Goal: Feedback & Contribution: Leave review/rating

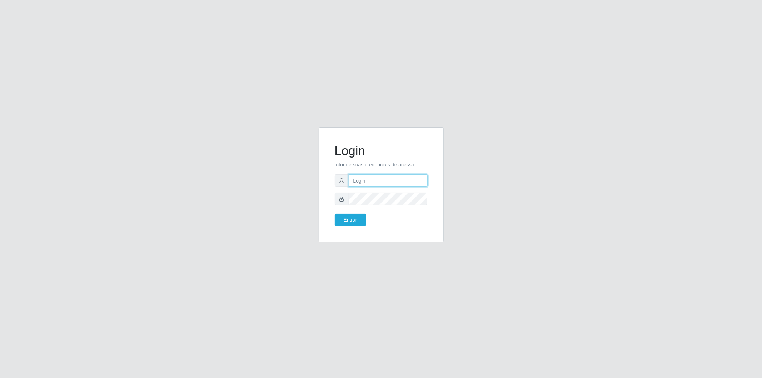
click at [388, 185] on input "text" at bounding box center [388, 180] width 79 height 13
type input "[EMAIL_ADDRESS][DOMAIN_NAME]"
click at [335, 214] on button "Entrar" at bounding box center [350, 220] width 31 height 13
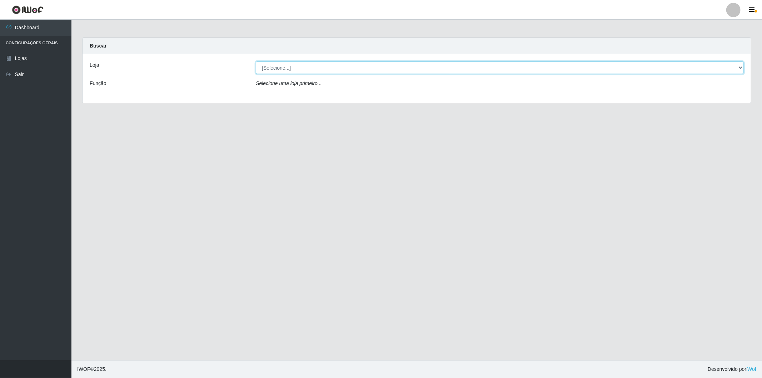
click at [560, 67] on select "[Selecione...] BomQueSó Agreste - Loja 2" at bounding box center [500, 67] width 488 height 13
select select "214"
click at [256, 61] on select "[Selecione...] BomQueSó Agreste - Loja 2" at bounding box center [500, 67] width 488 height 13
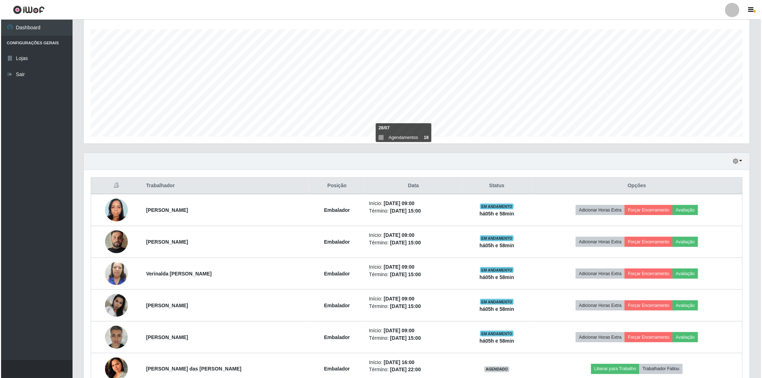
scroll to position [238, 0]
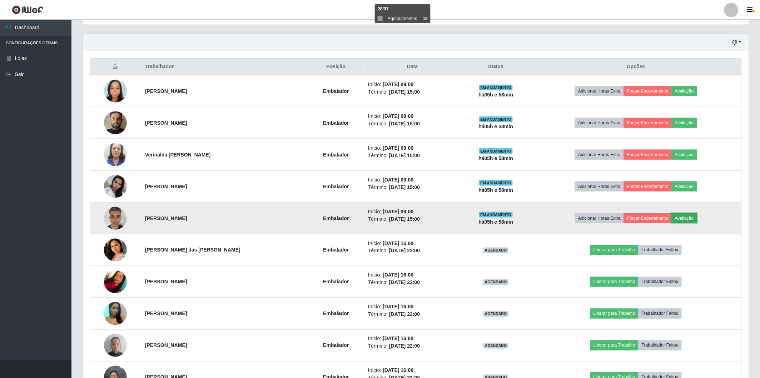
click at [679, 215] on button "Avaliação" at bounding box center [684, 218] width 25 height 10
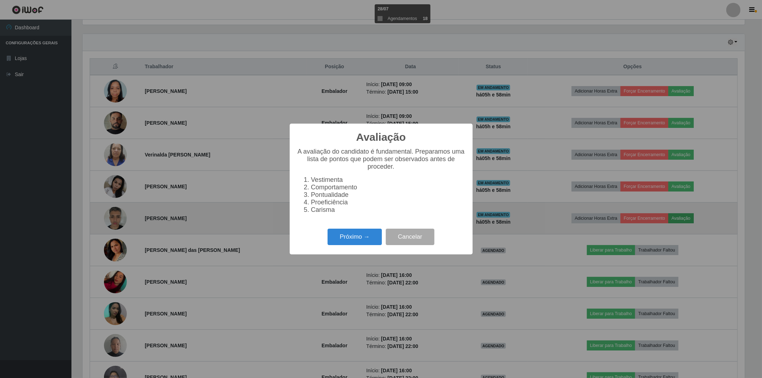
scroll to position [148, 662]
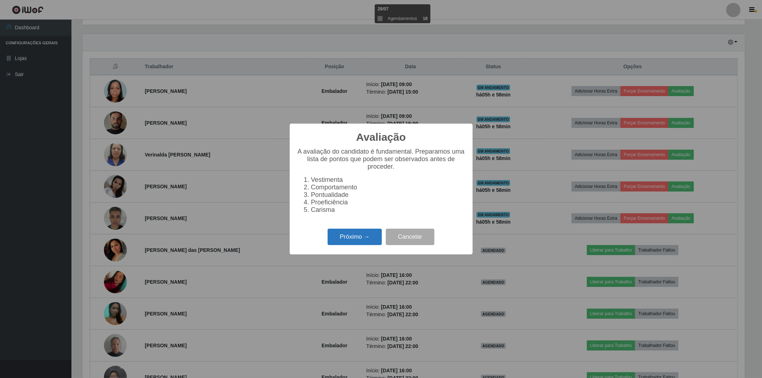
click at [344, 229] on button "Próximo →" at bounding box center [355, 237] width 54 height 17
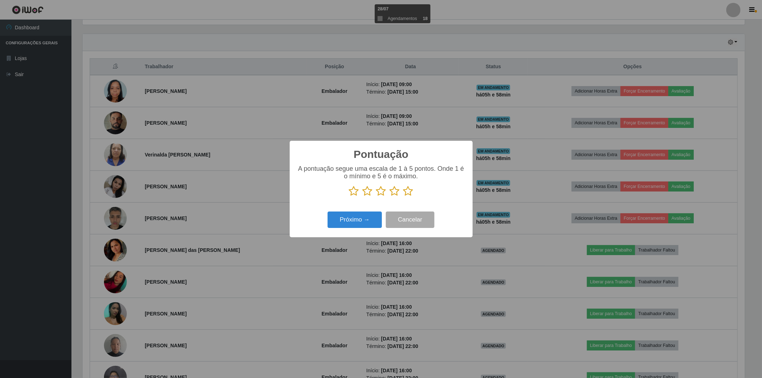
scroll to position [357184, 356670]
click at [383, 190] on icon at bounding box center [381, 191] width 10 height 11
click at [376, 197] on input "radio" at bounding box center [376, 197] width 0 height 0
click at [359, 218] on button "Próximo →" at bounding box center [355, 220] width 54 height 17
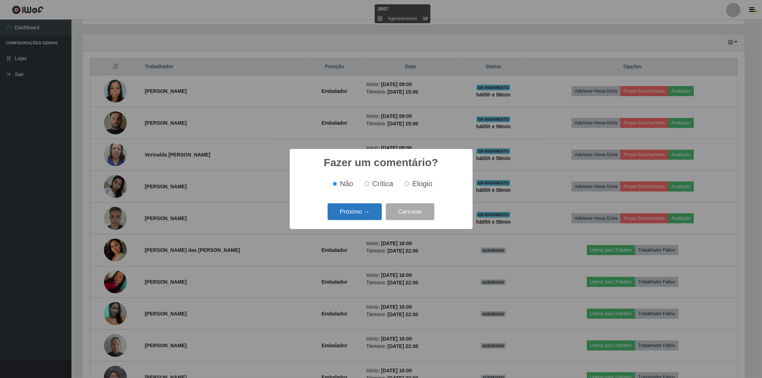
click at [358, 216] on button "Próximo →" at bounding box center [355, 211] width 54 height 17
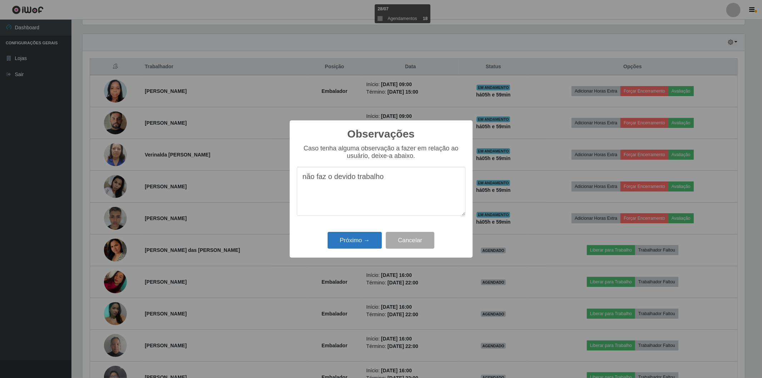
type textarea "não faz o devido trabalho"
click at [356, 243] on button "Próximo →" at bounding box center [355, 240] width 54 height 17
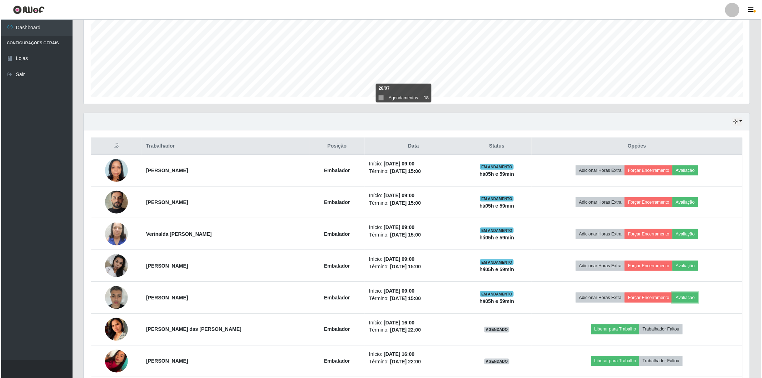
scroll to position [198, 0]
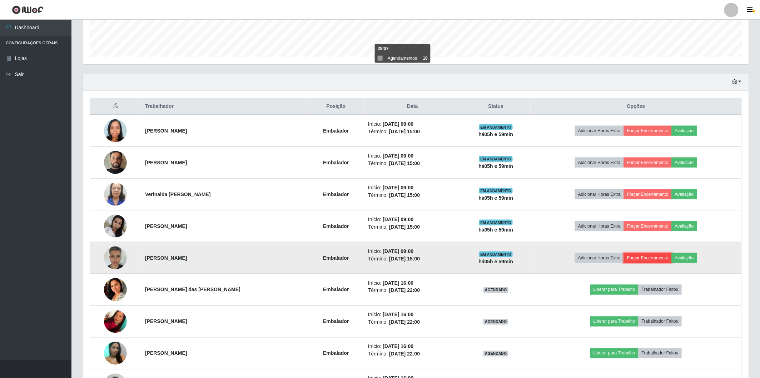
click at [655, 255] on button "Forçar Encerramento" at bounding box center [648, 258] width 48 height 10
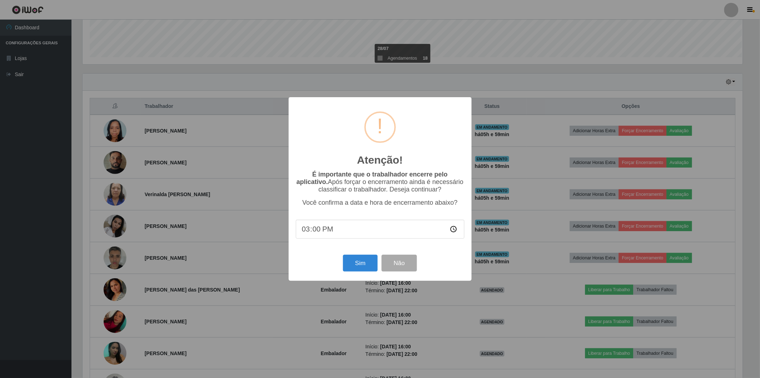
scroll to position [148, 662]
click at [355, 263] on button "Sim" at bounding box center [361, 263] width 35 height 17
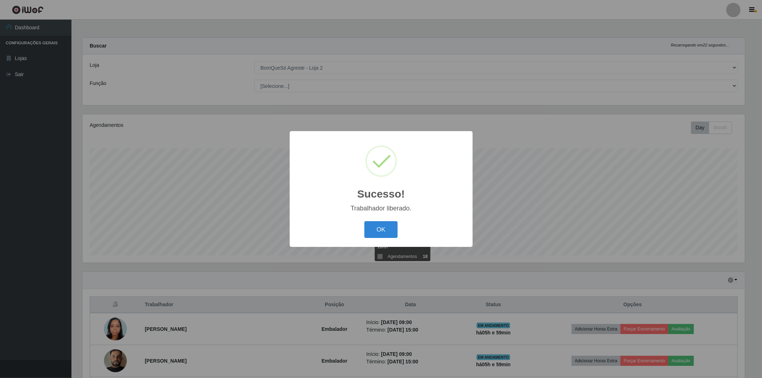
click at [385, 219] on div "Sucesso! × Trabalhador liberado. OK Cancel" at bounding box center [381, 189] width 183 height 116
click at [379, 233] on button "OK" at bounding box center [380, 229] width 33 height 17
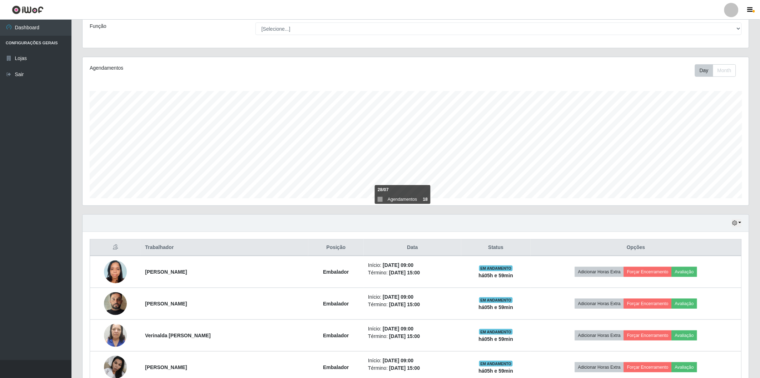
scroll to position [0, 0]
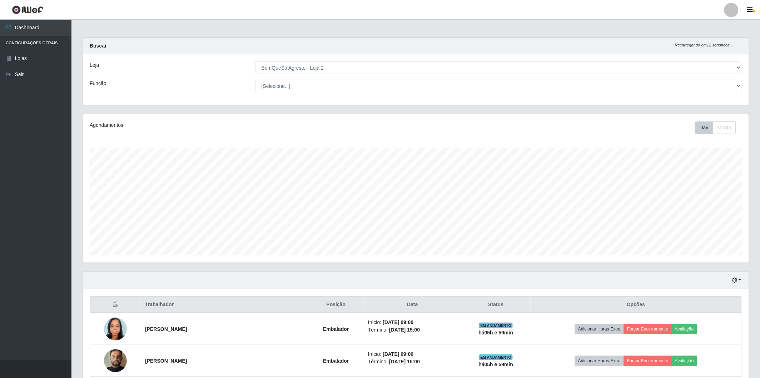
click at [733, 13] on div at bounding box center [731, 10] width 14 height 14
click at [749, 8] on icon "button" at bounding box center [750, 10] width 5 height 6
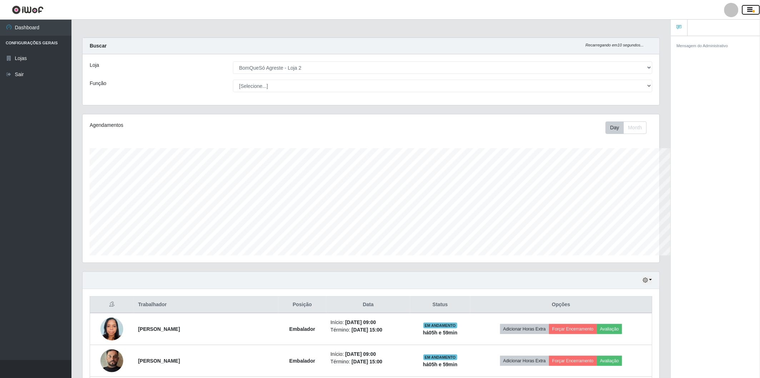
scroll to position [357184, 356755]
click at [749, 8] on icon "button" at bounding box center [750, 10] width 5 height 6
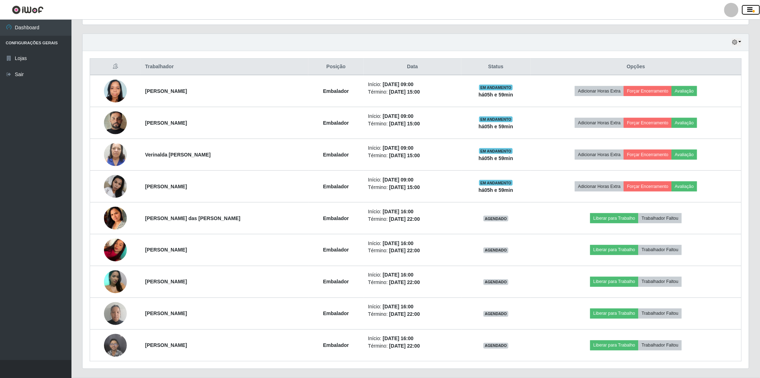
scroll to position [255, 0]
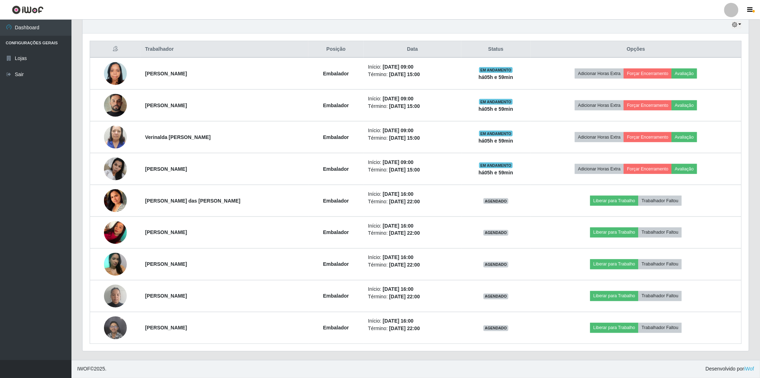
click at [39, 44] on li "Configurações Gerais" at bounding box center [35, 43] width 71 height 15
click at [25, 61] on link "Lojas" at bounding box center [35, 58] width 71 height 16
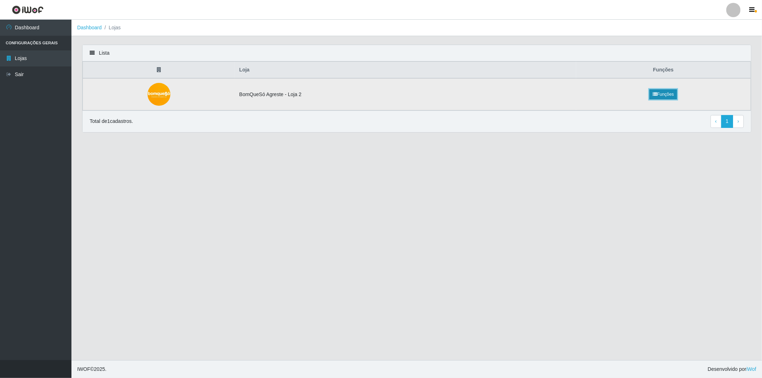
click at [656, 93] on link "Funções" at bounding box center [664, 94] width 28 height 10
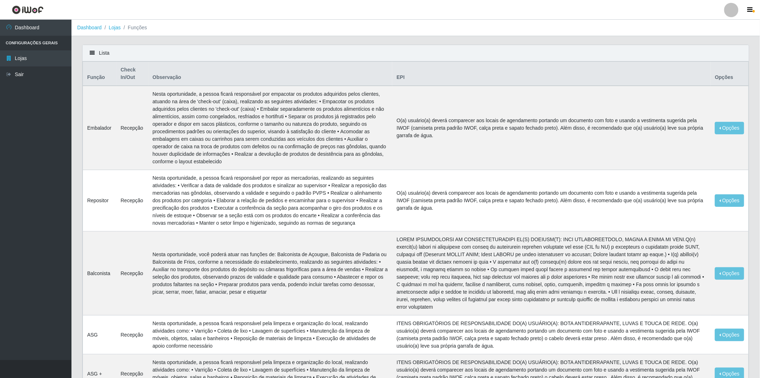
click at [138, 28] on li "Funções" at bounding box center [134, 28] width 26 height 8
click at [29, 48] on li "Configurações Gerais" at bounding box center [35, 43] width 71 height 15
click at [56, 61] on link "Lojas" at bounding box center [35, 58] width 71 height 16
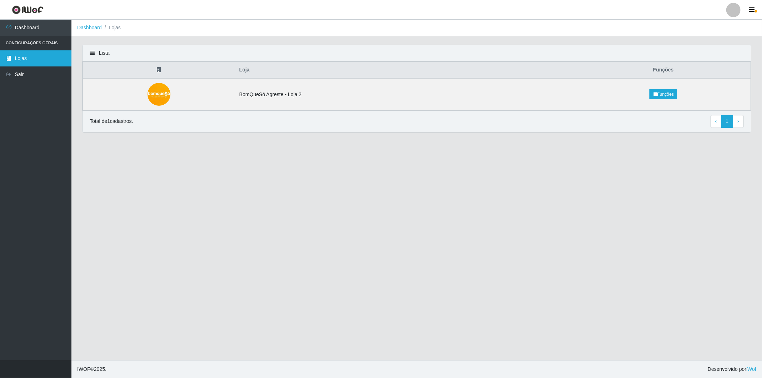
click at [45, 63] on link "Lojas" at bounding box center [35, 58] width 71 height 16
click at [46, 44] on li "Configurações Gerais" at bounding box center [35, 43] width 71 height 15
click at [123, 25] on ol "Dashboard Lojas" at bounding box center [416, 28] width 691 height 16
click at [119, 28] on li "Lojas" at bounding box center [111, 28] width 19 height 8
click at [731, 11] on div at bounding box center [733, 10] width 14 height 14
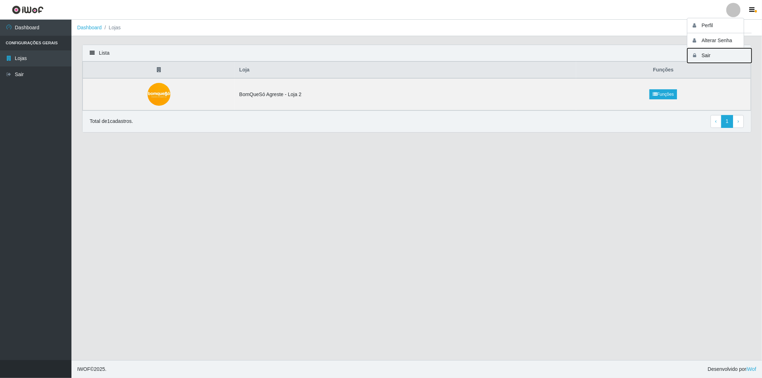
click at [719, 54] on button "Sair" at bounding box center [720, 55] width 64 height 15
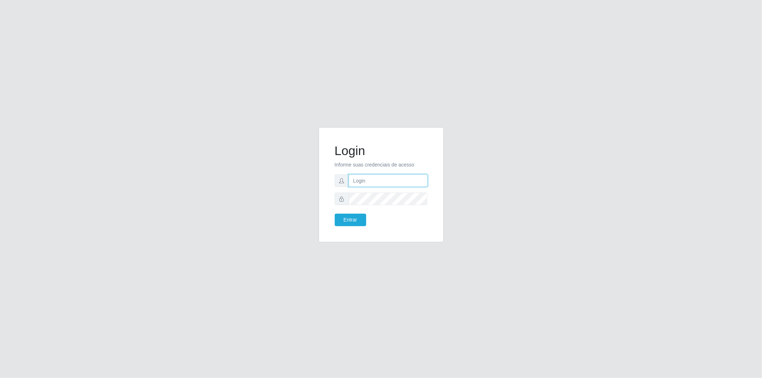
click at [377, 179] on input "text" at bounding box center [388, 180] width 79 height 13
type input "[EMAIL_ADDRESS][DOMAIN_NAME]"
click at [335, 214] on button "Entrar" at bounding box center [350, 220] width 31 height 13
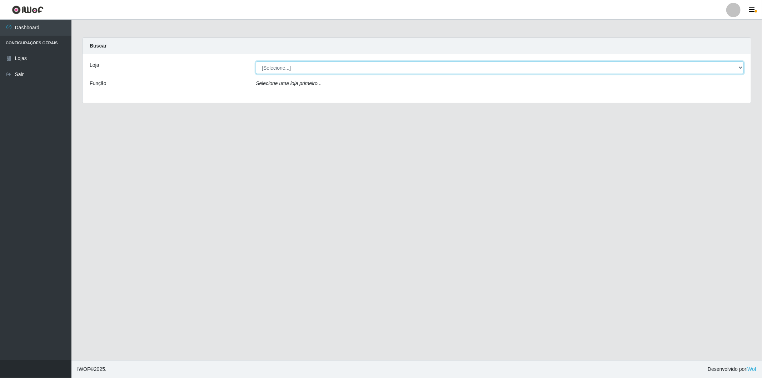
click at [680, 66] on select "[Selecione...] BomQueSó Agreste - Loja 2" at bounding box center [500, 67] width 488 height 13
select select "214"
click at [256, 61] on select "[Selecione...] BomQueSó Agreste - Loja 2" at bounding box center [500, 67] width 488 height 13
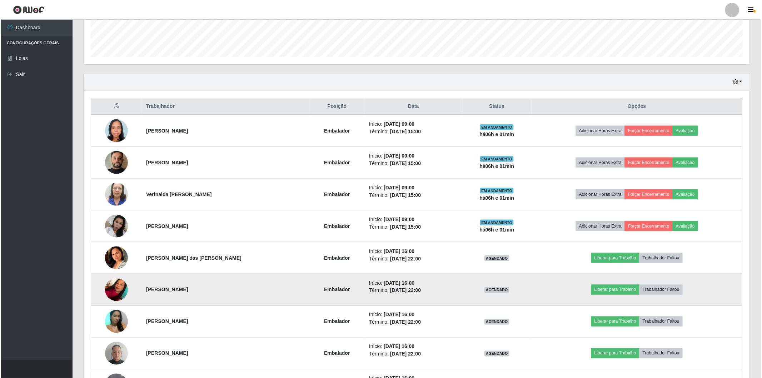
scroll to position [238, 0]
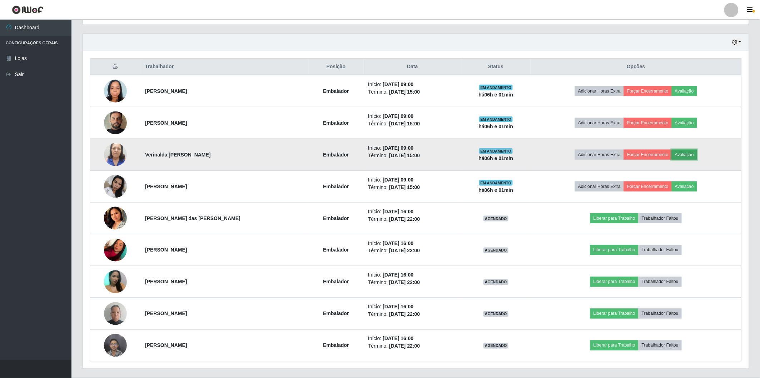
click at [681, 154] on button "Avaliação" at bounding box center [684, 155] width 25 height 10
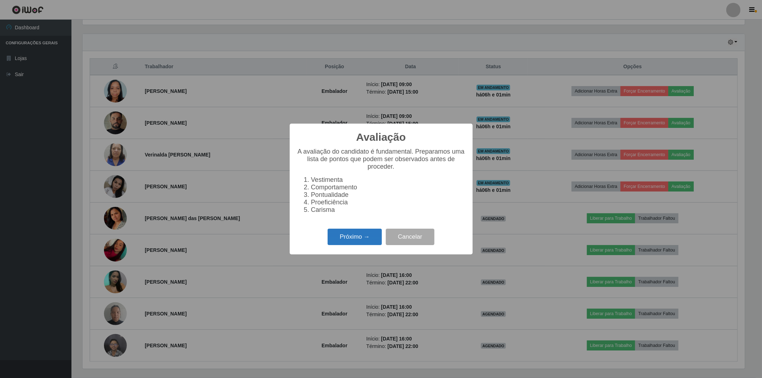
click at [353, 236] on button "Próximo →" at bounding box center [355, 237] width 54 height 17
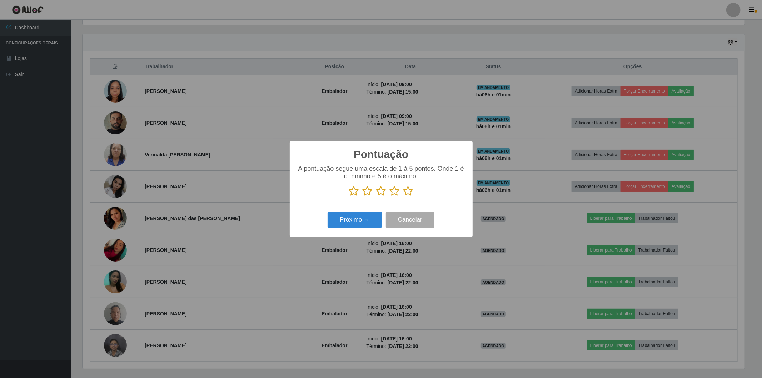
click at [410, 192] on icon at bounding box center [408, 191] width 10 height 11
click at [403, 197] on input "radio" at bounding box center [403, 197] width 0 height 0
click at [348, 223] on button "Próximo →" at bounding box center [355, 220] width 54 height 17
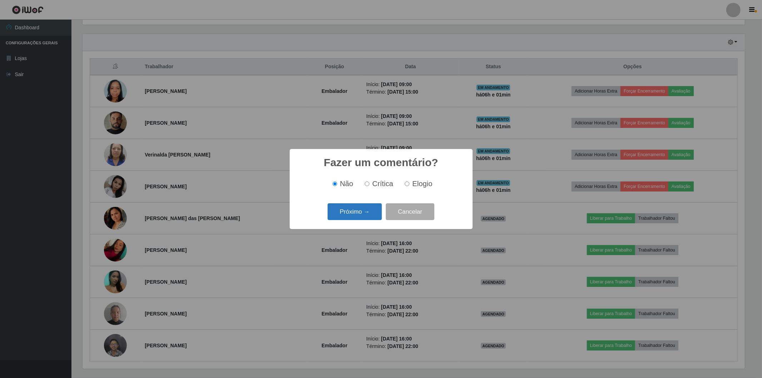
click at [352, 219] on button "Próximo →" at bounding box center [355, 211] width 54 height 17
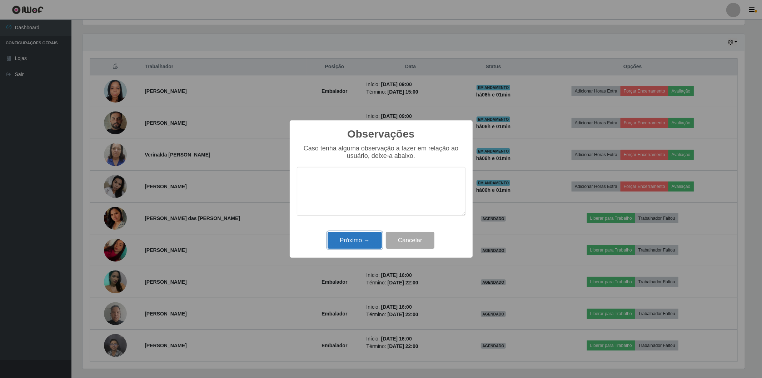
click at [365, 236] on button "Próximo →" at bounding box center [355, 240] width 54 height 17
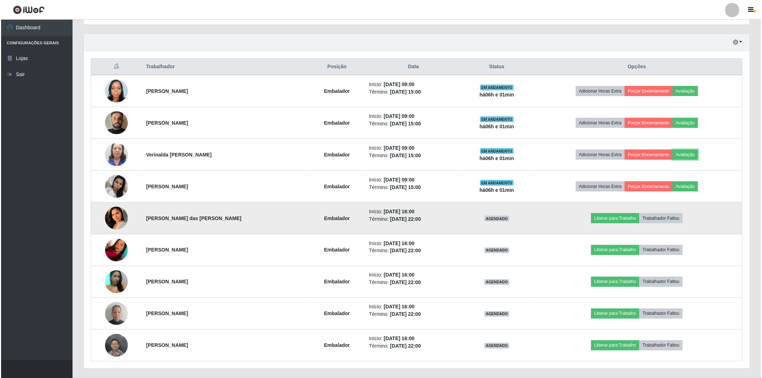
scroll to position [148, 666]
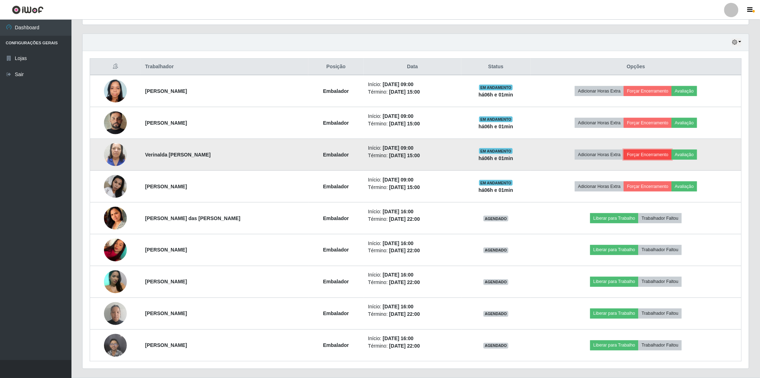
click at [635, 153] on button "Forçar Encerramento" at bounding box center [648, 155] width 48 height 10
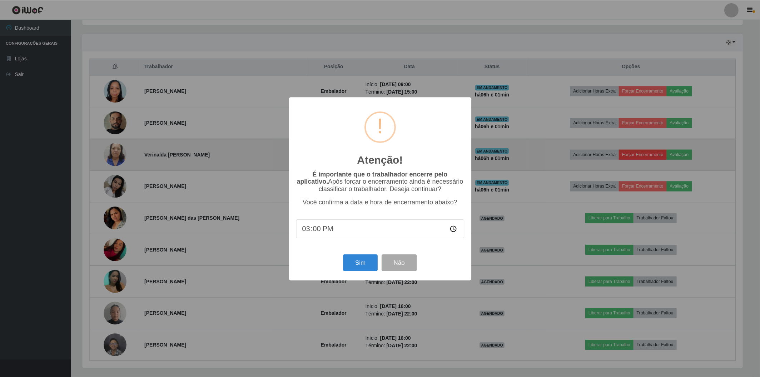
scroll to position [148, 662]
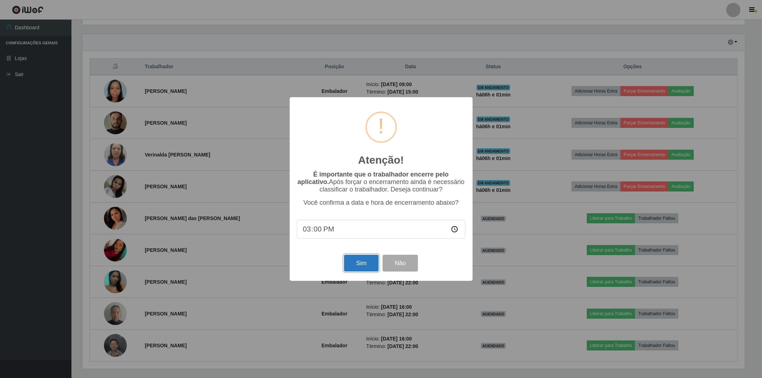
click at [367, 266] on button "Sim" at bounding box center [361, 263] width 35 height 17
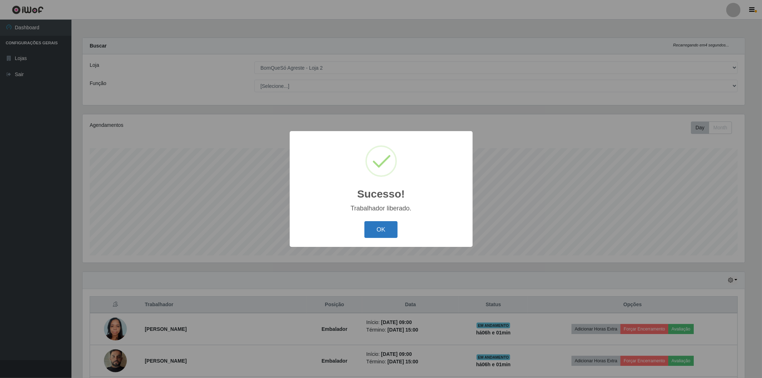
click at [378, 230] on button "OK" at bounding box center [380, 229] width 33 height 17
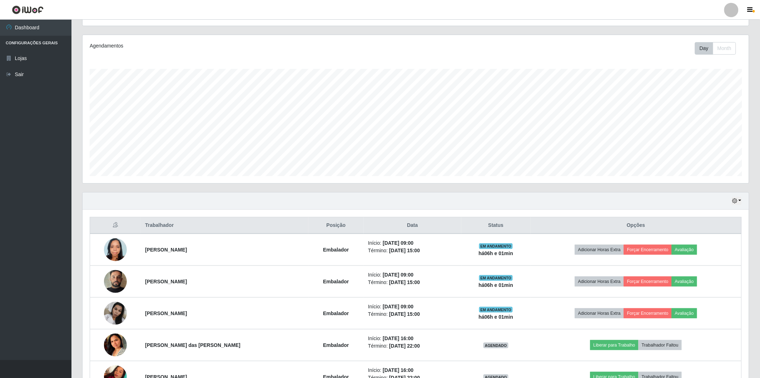
scroll to position [119, 0]
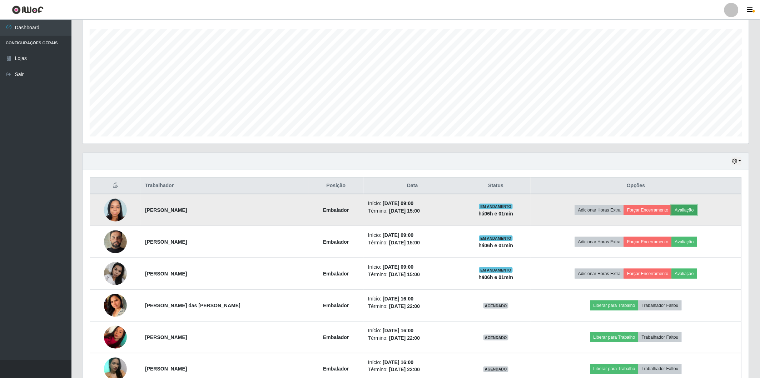
click at [685, 211] on button "Avaliação" at bounding box center [684, 210] width 25 height 10
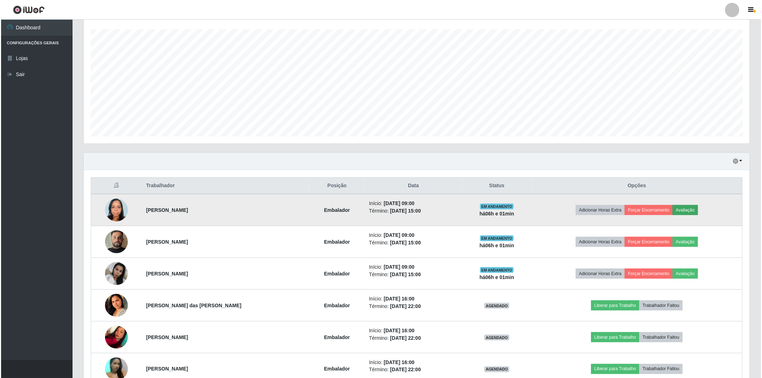
scroll to position [148, 662]
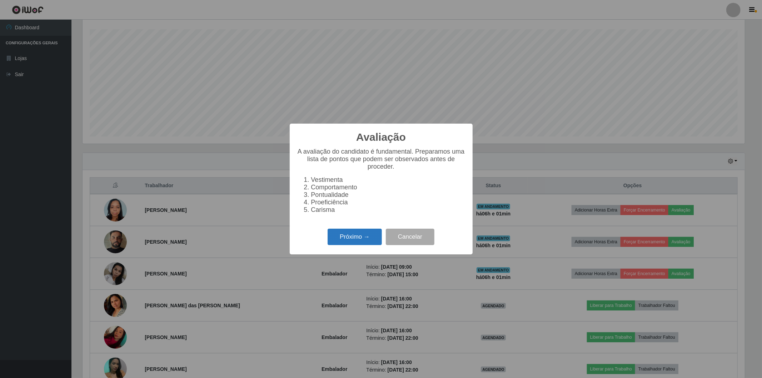
click at [339, 240] on button "Próximo →" at bounding box center [355, 237] width 54 height 17
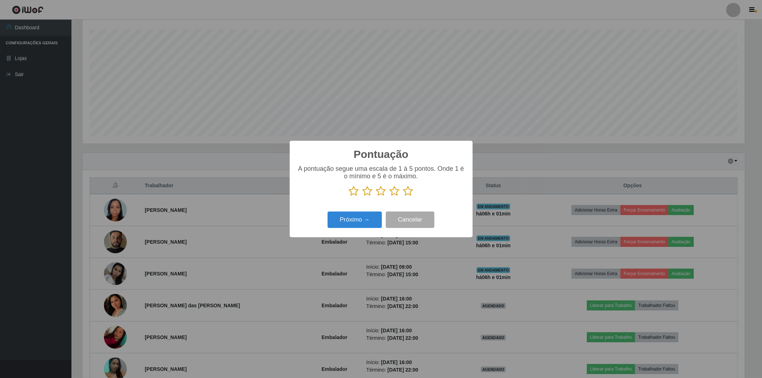
scroll to position [357184, 356670]
click at [407, 188] on icon at bounding box center [408, 191] width 10 height 11
click at [403, 197] on input "radio" at bounding box center [403, 197] width 0 height 0
click at [353, 217] on button "Próximo →" at bounding box center [355, 220] width 54 height 17
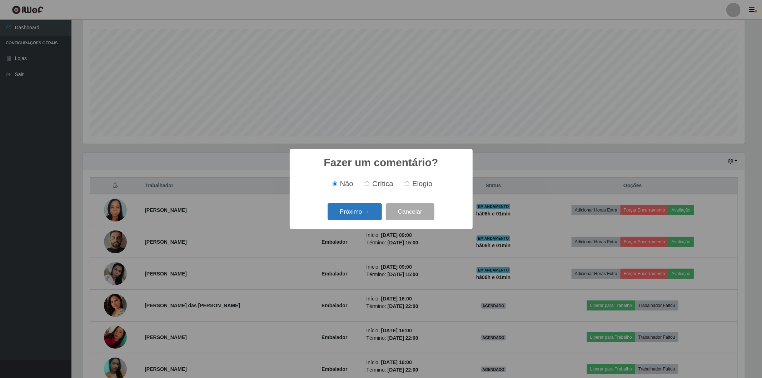
click at [362, 220] on button "Próximo →" at bounding box center [355, 211] width 54 height 17
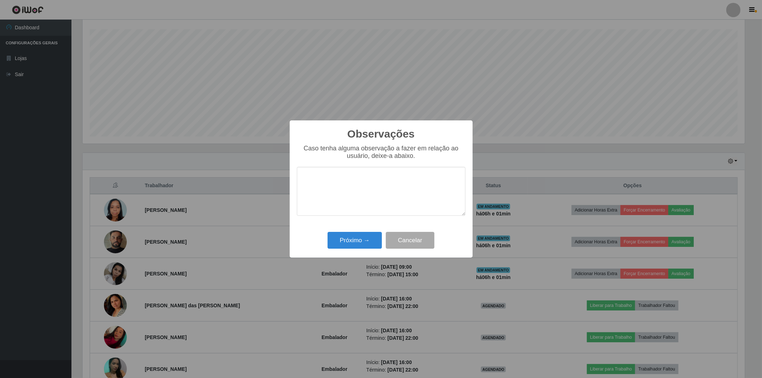
click at [347, 232] on div "Próximo → Cancelar" at bounding box center [381, 240] width 169 height 20
click at [350, 237] on button "Próximo →" at bounding box center [355, 240] width 54 height 17
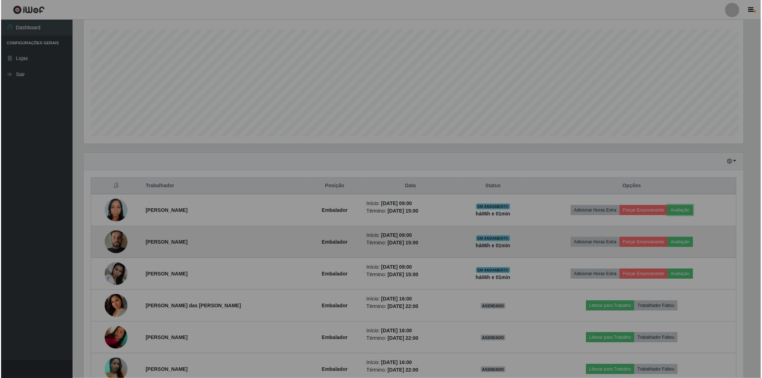
scroll to position [148, 666]
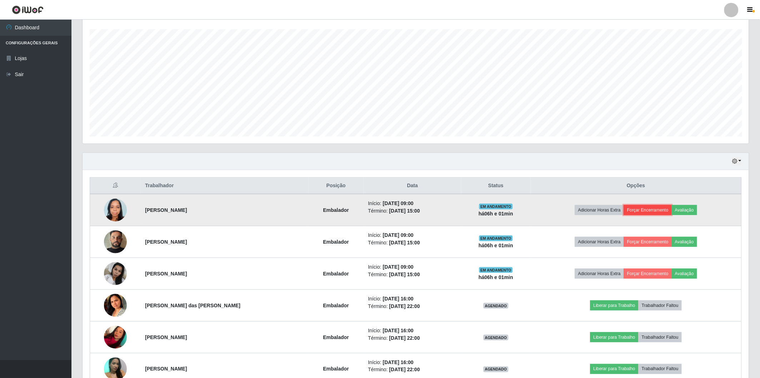
click at [633, 213] on button "Forçar Encerramento" at bounding box center [648, 210] width 48 height 10
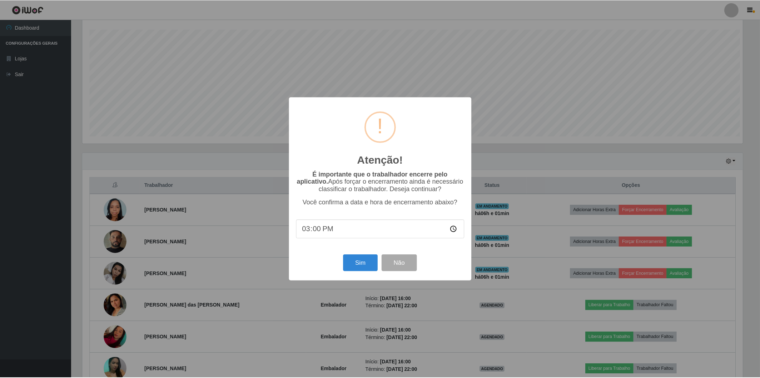
scroll to position [148, 662]
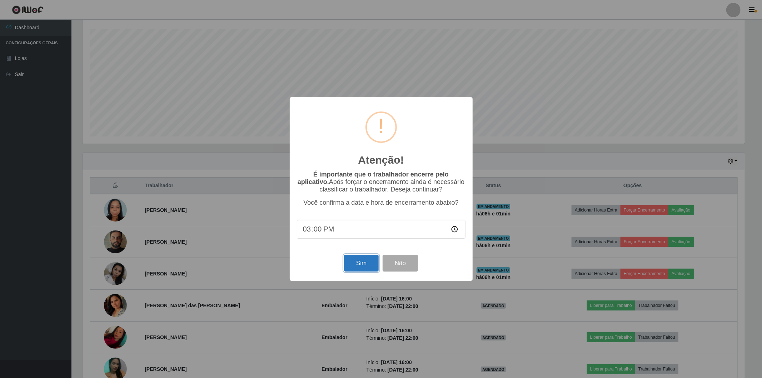
click at [368, 263] on button "Sim" at bounding box center [361, 263] width 35 height 17
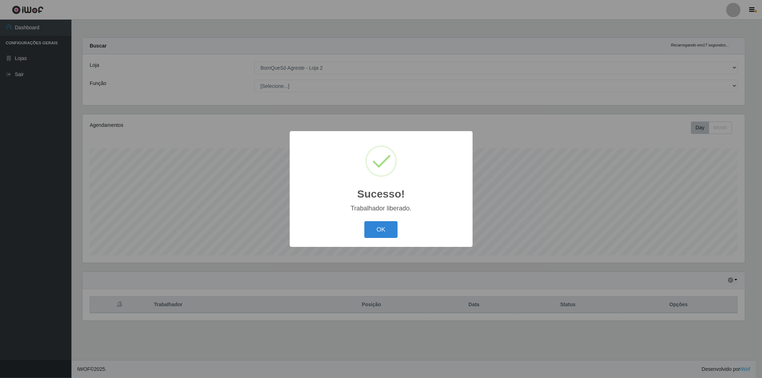
scroll to position [0, 0]
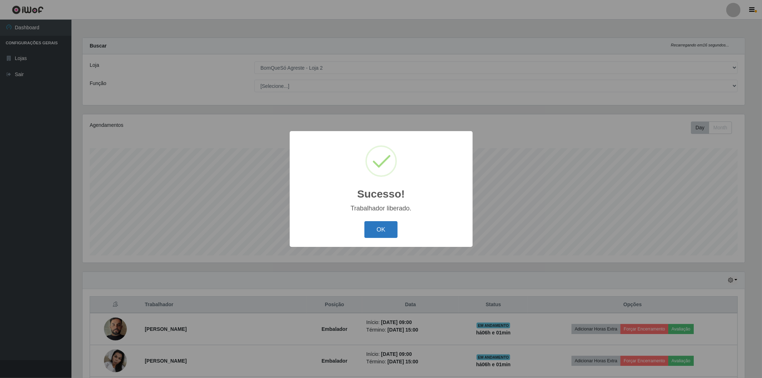
click at [377, 229] on button "OK" at bounding box center [380, 229] width 33 height 17
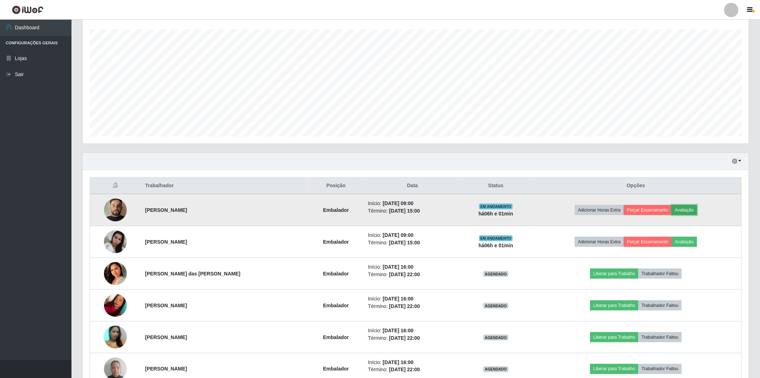
click at [686, 209] on button "Avaliação" at bounding box center [684, 210] width 25 height 10
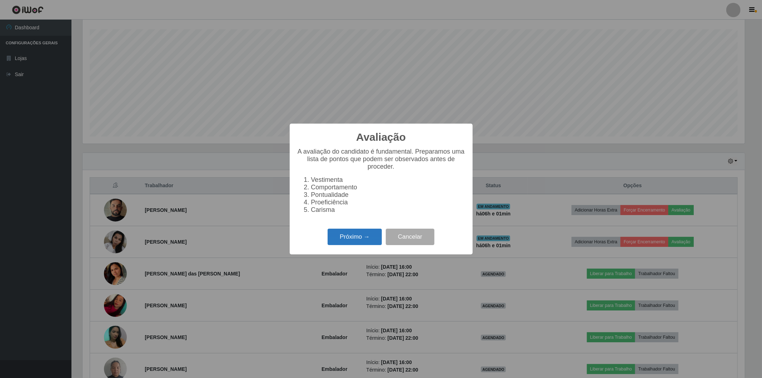
click at [347, 232] on button "Próximo →" at bounding box center [355, 237] width 54 height 17
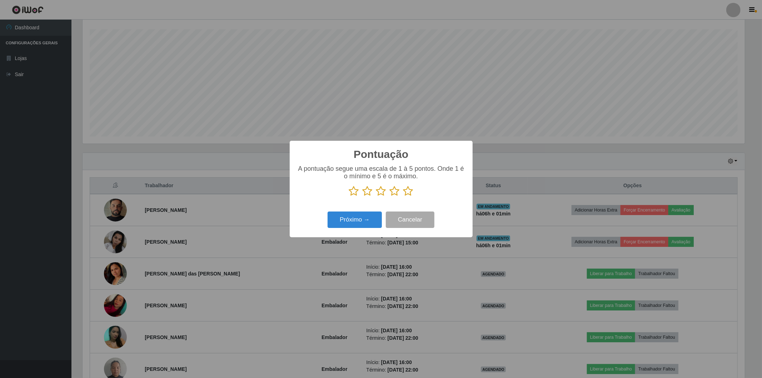
click at [406, 195] on icon at bounding box center [408, 191] width 10 height 11
click at [403, 197] on input "radio" at bounding box center [403, 197] width 0 height 0
click at [349, 222] on button "Próximo →" at bounding box center [355, 220] width 54 height 17
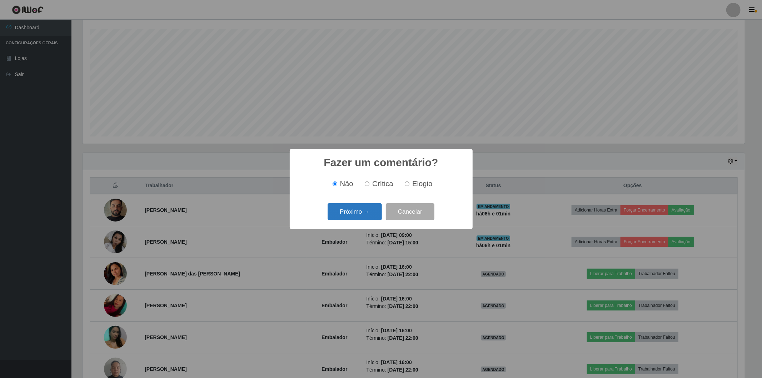
click at [350, 212] on button "Próximo →" at bounding box center [355, 211] width 54 height 17
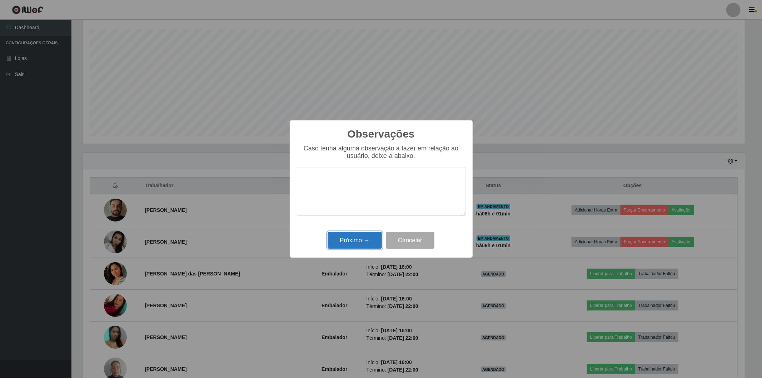
click at [352, 244] on button "Próximo →" at bounding box center [355, 240] width 54 height 17
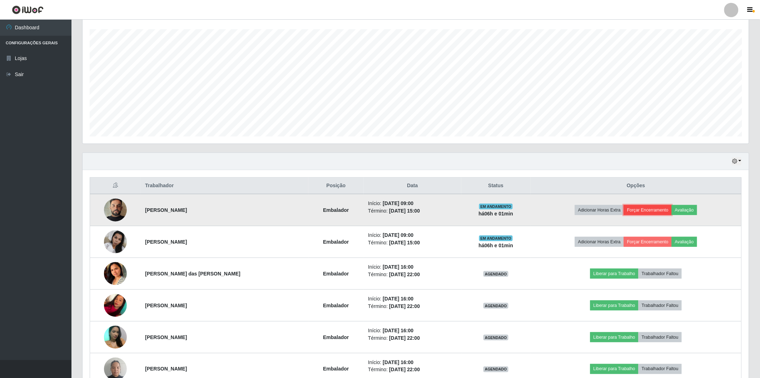
click at [634, 209] on button "Forçar Encerramento" at bounding box center [648, 210] width 48 height 10
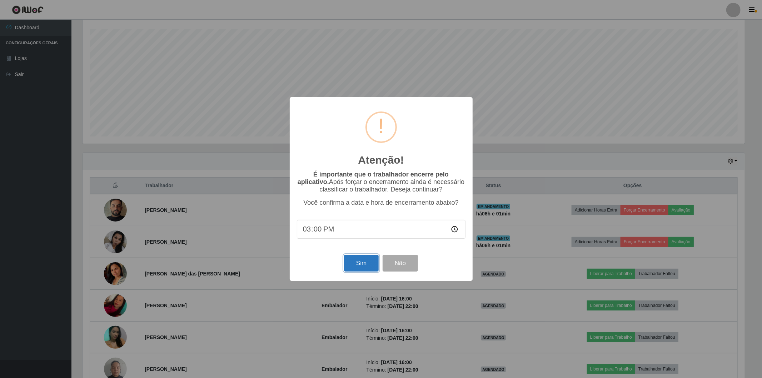
click at [361, 264] on button "Sim" at bounding box center [361, 263] width 35 height 17
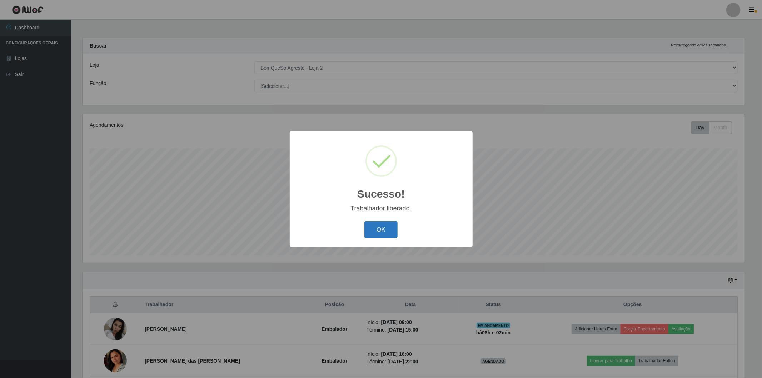
click at [374, 233] on button "OK" at bounding box center [380, 229] width 33 height 17
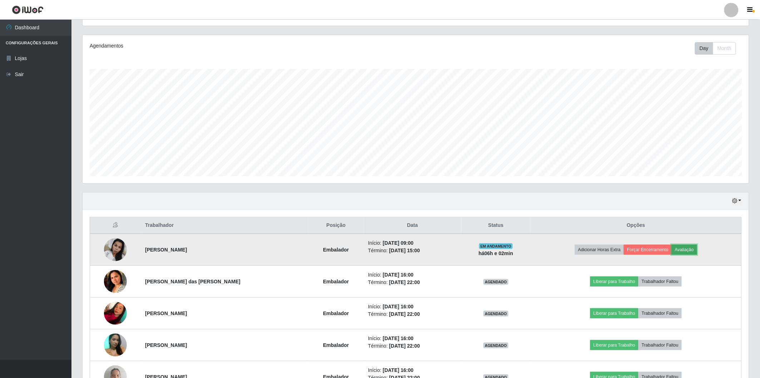
click at [684, 249] on button "Avaliação" at bounding box center [684, 250] width 25 height 10
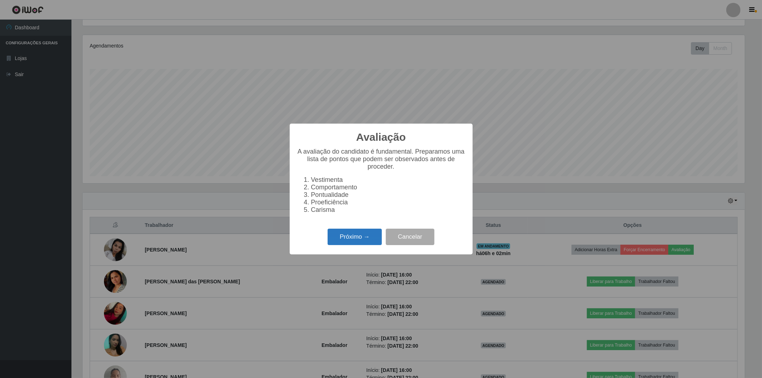
click at [339, 237] on button "Próximo →" at bounding box center [355, 237] width 54 height 17
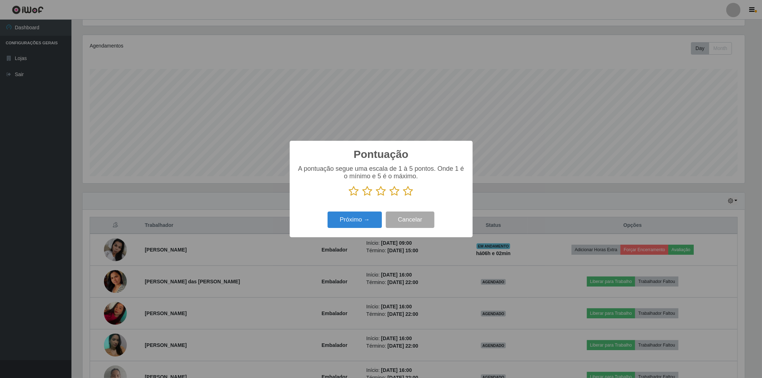
drag, startPoint x: 408, startPoint y: 191, endPoint x: 402, endPoint y: 195, distance: 7.4
click at [408, 192] on icon at bounding box center [408, 191] width 10 height 11
click at [403, 197] on input "radio" at bounding box center [403, 197] width 0 height 0
drag, startPoint x: 333, startPoint y: 230, endPoint x: 339, endPoint y: 228, distance: 5.8
click at [338, 228] on div "Próximo → Cancelar" at bounding box center [381, 219] width 169 height 20
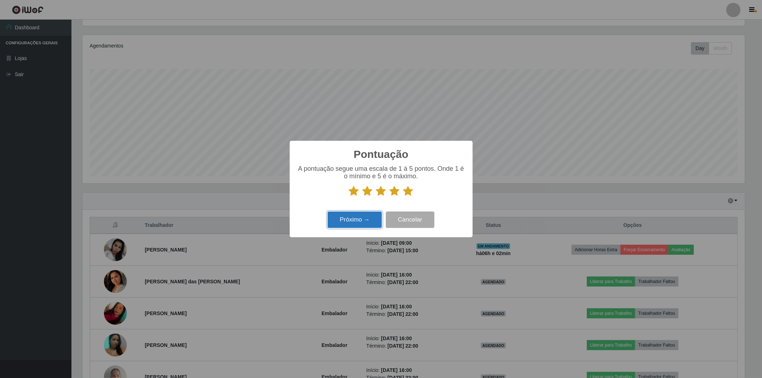
click at [348, 219] on button "Próximo →" at bounding box center [355, 220] width 54 height 17
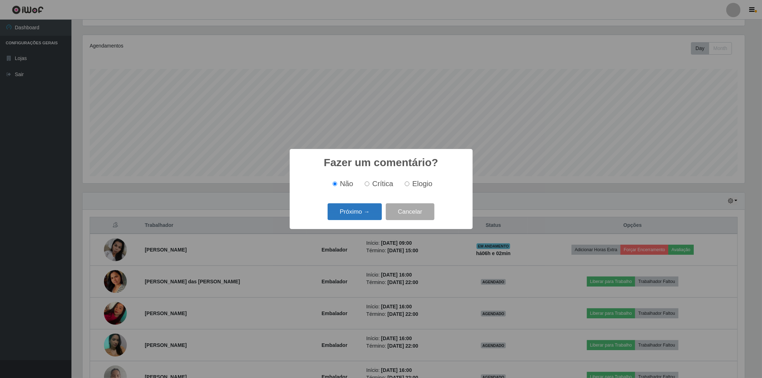
click at [352, 214] on button "Próximo →" at bounding box center [355, 211] width 54 height 17
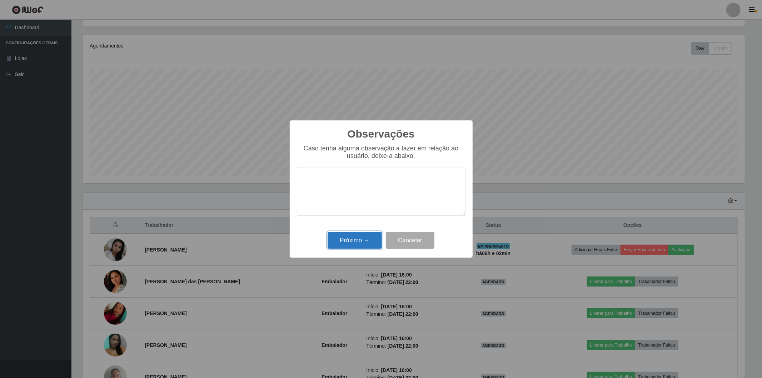
click at [351, 241] on button "Próximo →" at bounding box center [355, 240] width 54 height 17
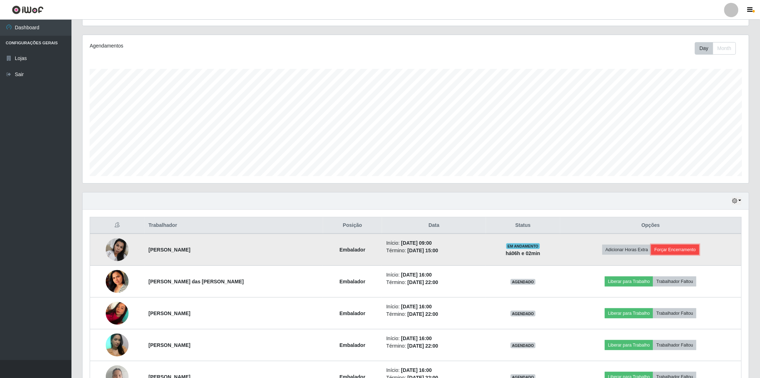
click at [670, 245] on button "Forçar Encerramento" at bounding box center [675, 250] width 48 height 10
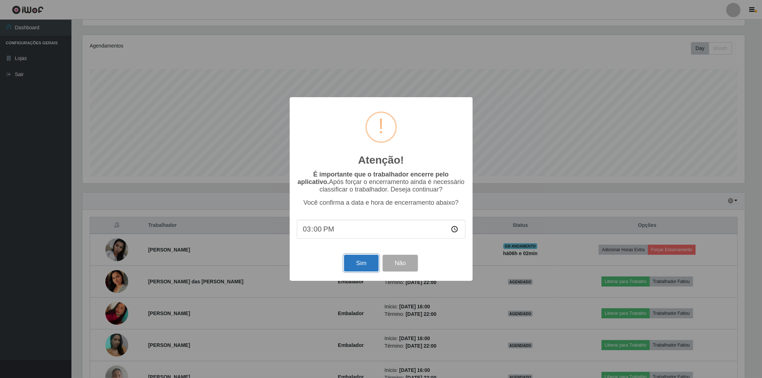
click at [353, 264] on button "Sim" at bounding box center [361, 263] width 35 height 17
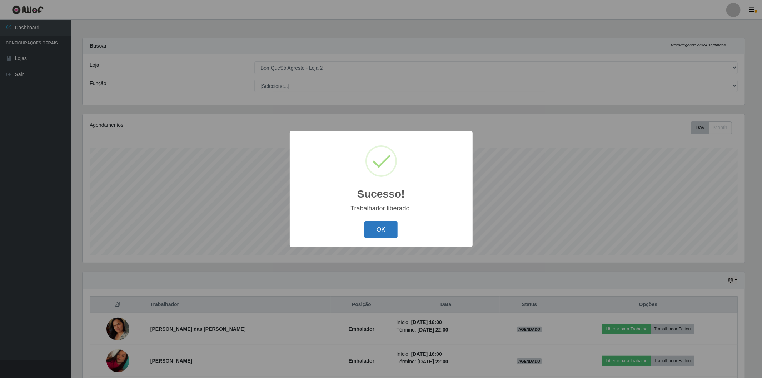
click at [384, 229] on button "OK" at bounding box center [380, 229] width 33 height 17
